Goal: Information Seeking & Learning: Stay updated

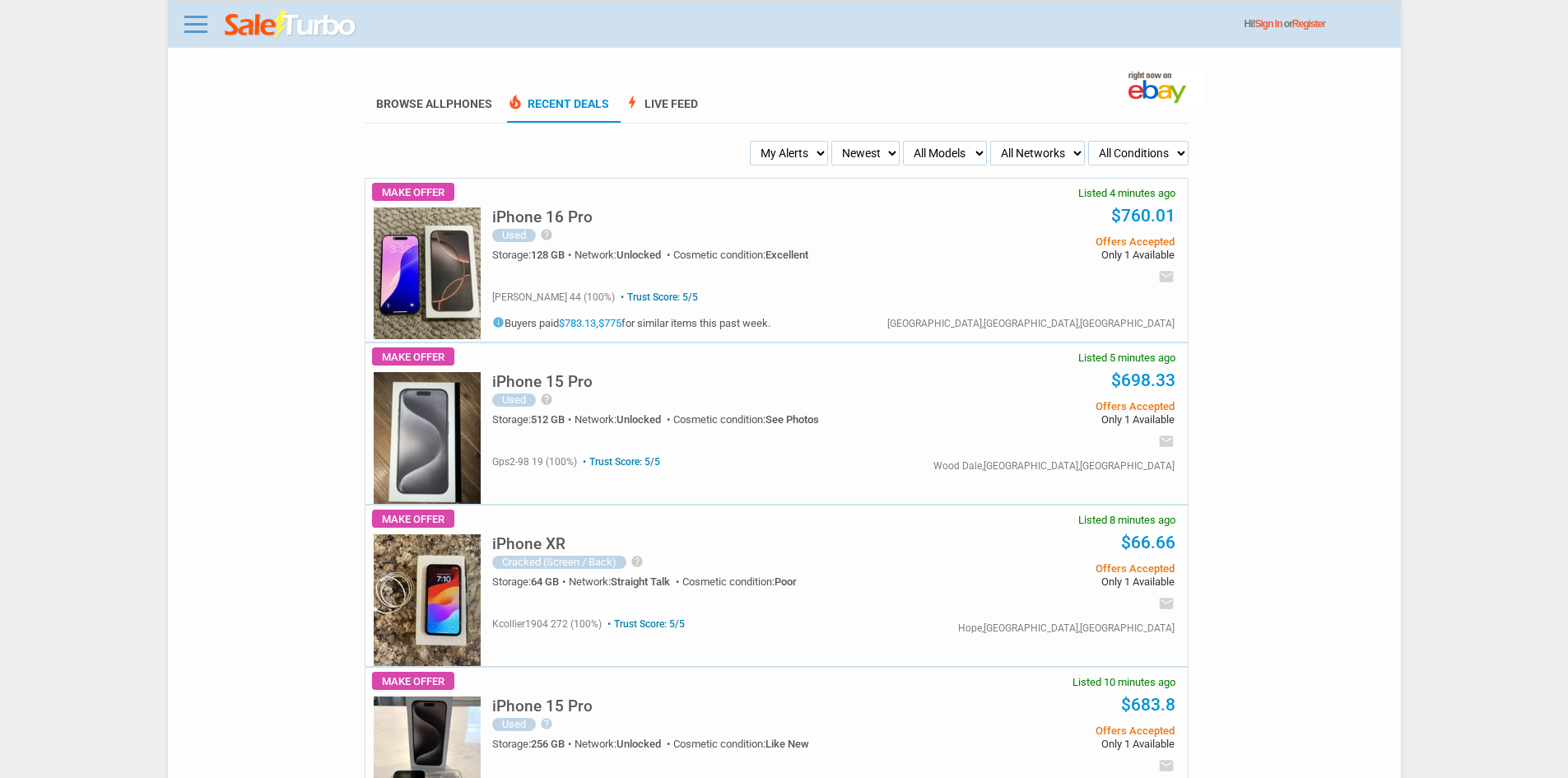
click at [785, 159] on select "My Alerts All Deals BIN Only w/ Offers Only" at bounding box center [789, 153] width 78 height 25
select select "flash_bin"
click at [755, 142] on select "My Alerts All Deals BIN Only w/ Offers Only" at bounding box center [789, 153] width 78 height 25
click at [799, 158] on select "My Alerts All Deals BIN Only w/ Offers Only" at bounding box center [791, 153] width 73 height 25
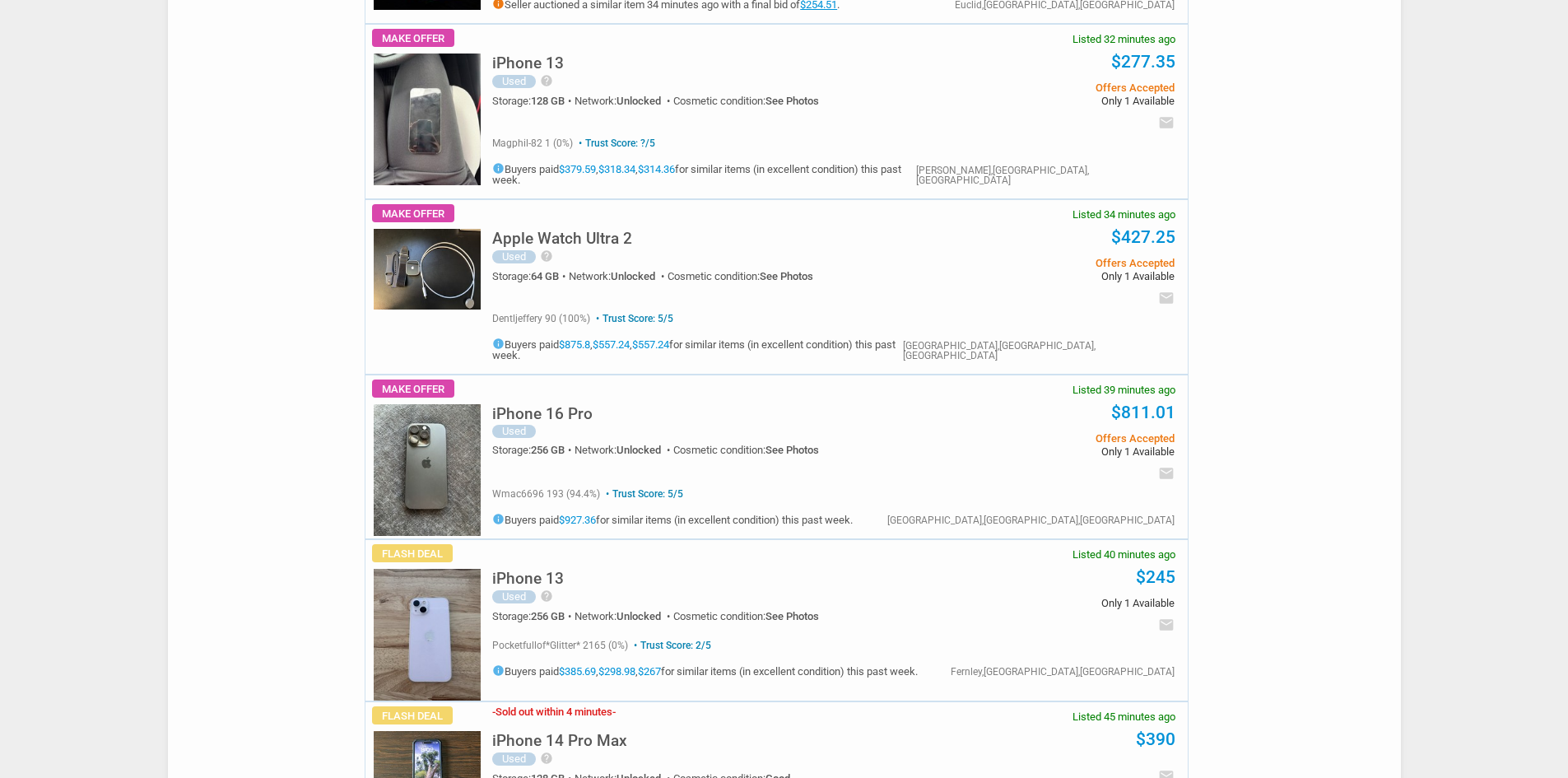
scroll to position [1481, 0]
